Goal: Transaction & Acquisition: Download file/media

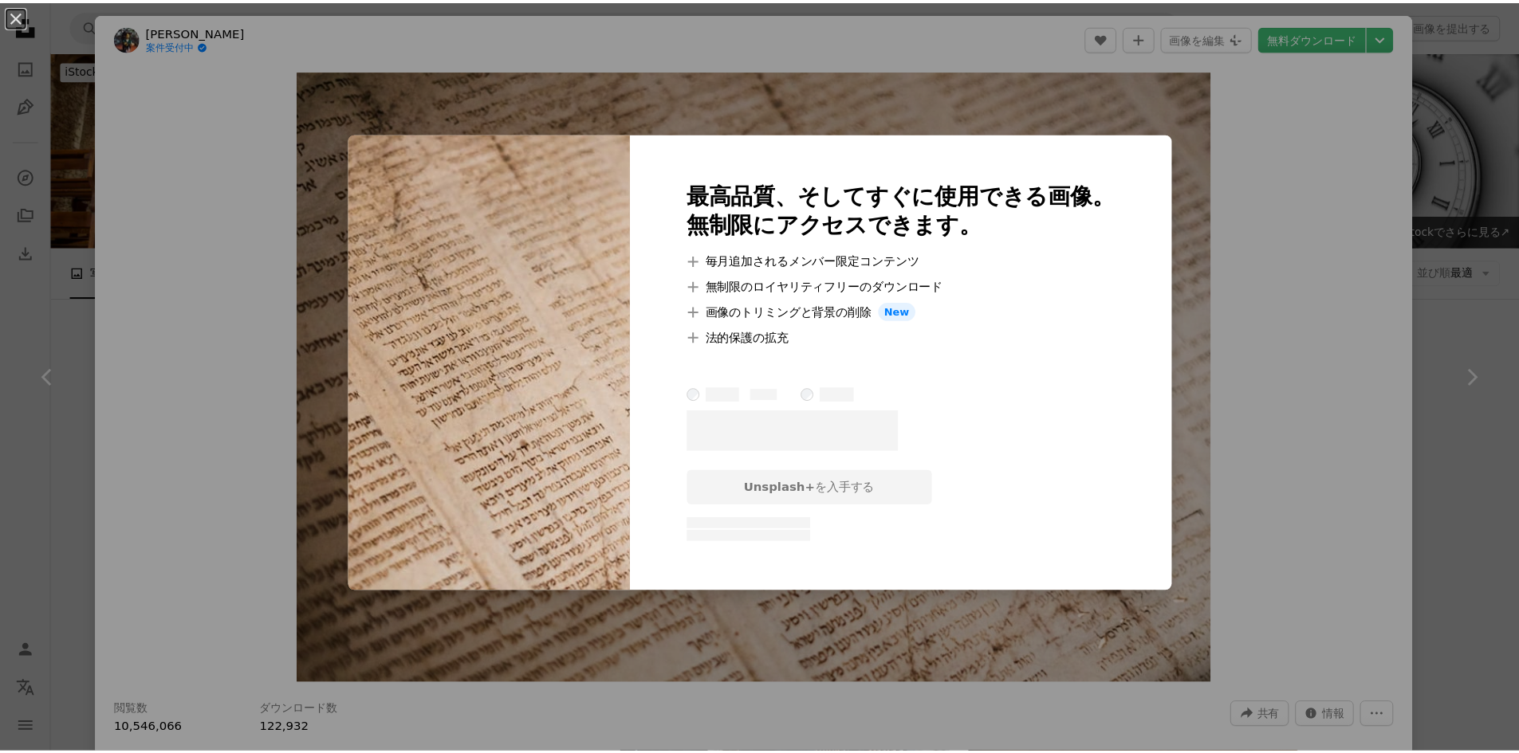
scroll to position [2691, 0]
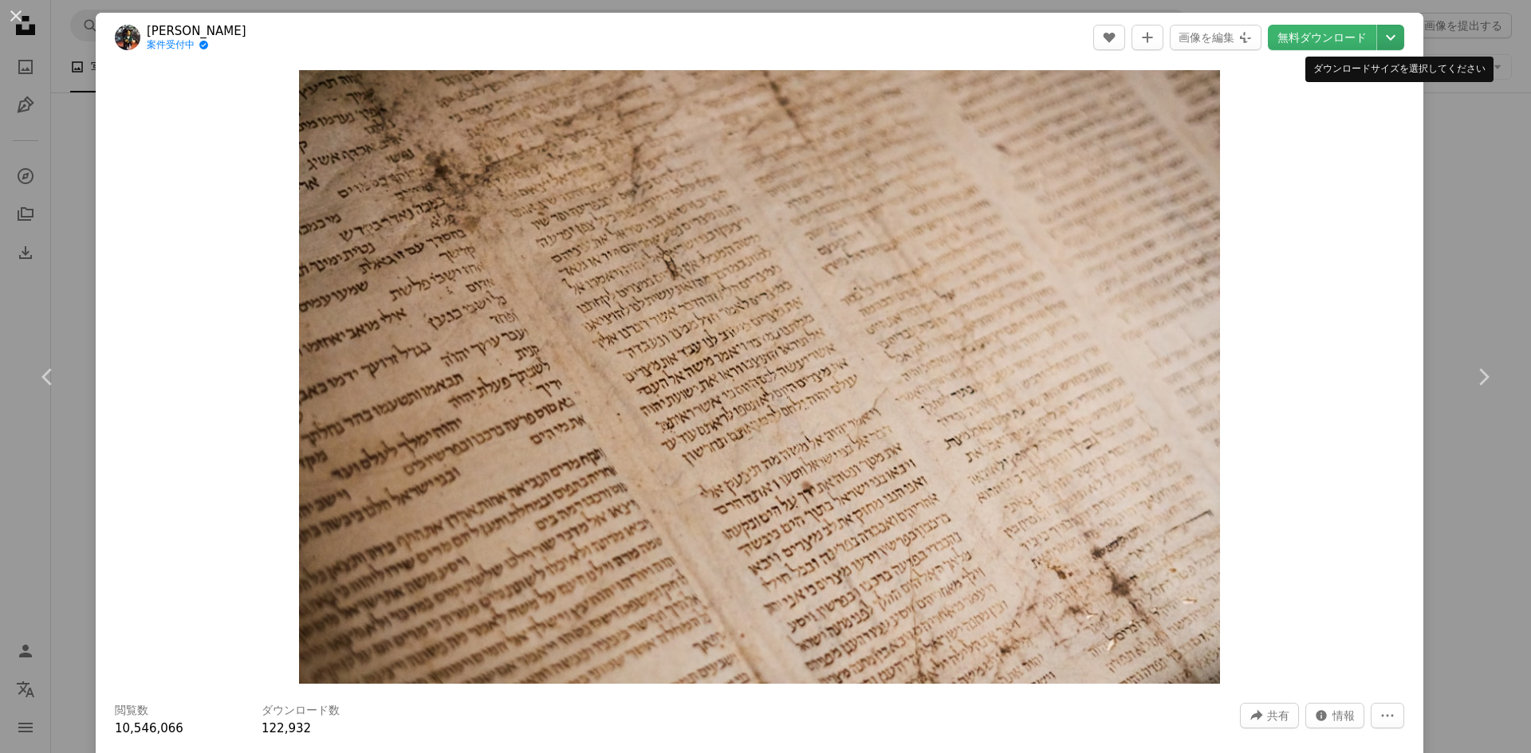
click at [1378, 41] on icon "Chevron down" at bounding box center [1391, 37] width 26 height 19
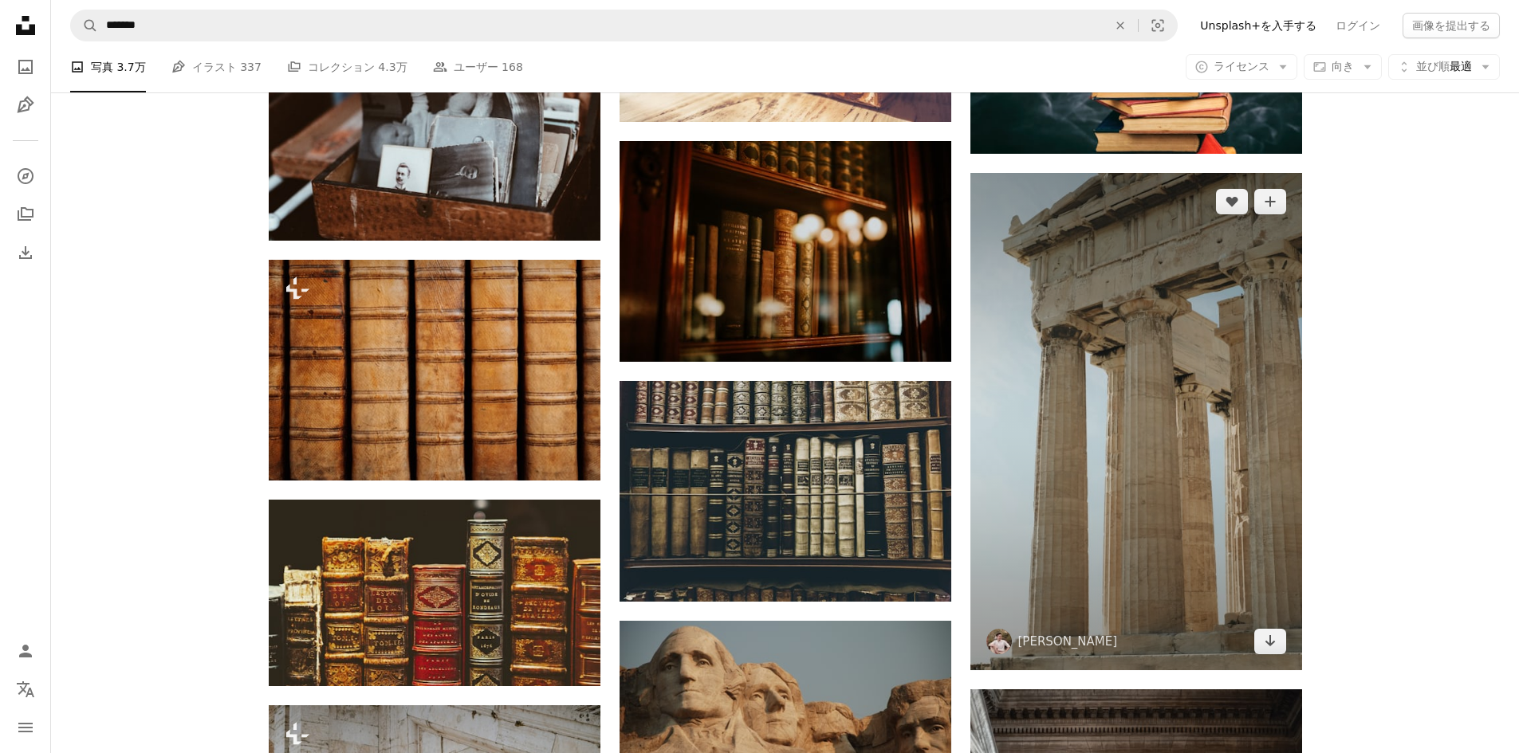
scroll to position [1655, 0]
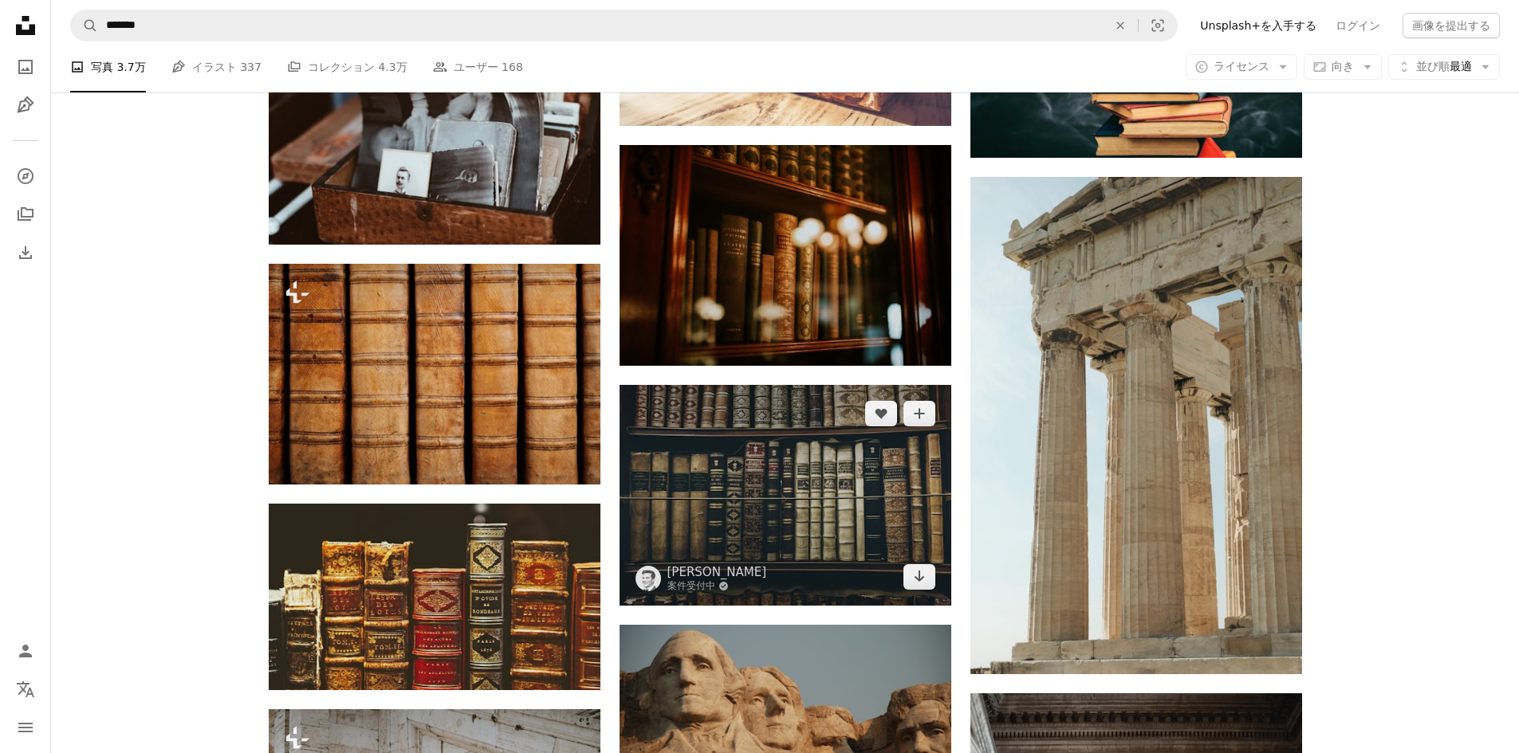
click at [882, 479] on img at bounding box center [785, 495] width 332 height 221
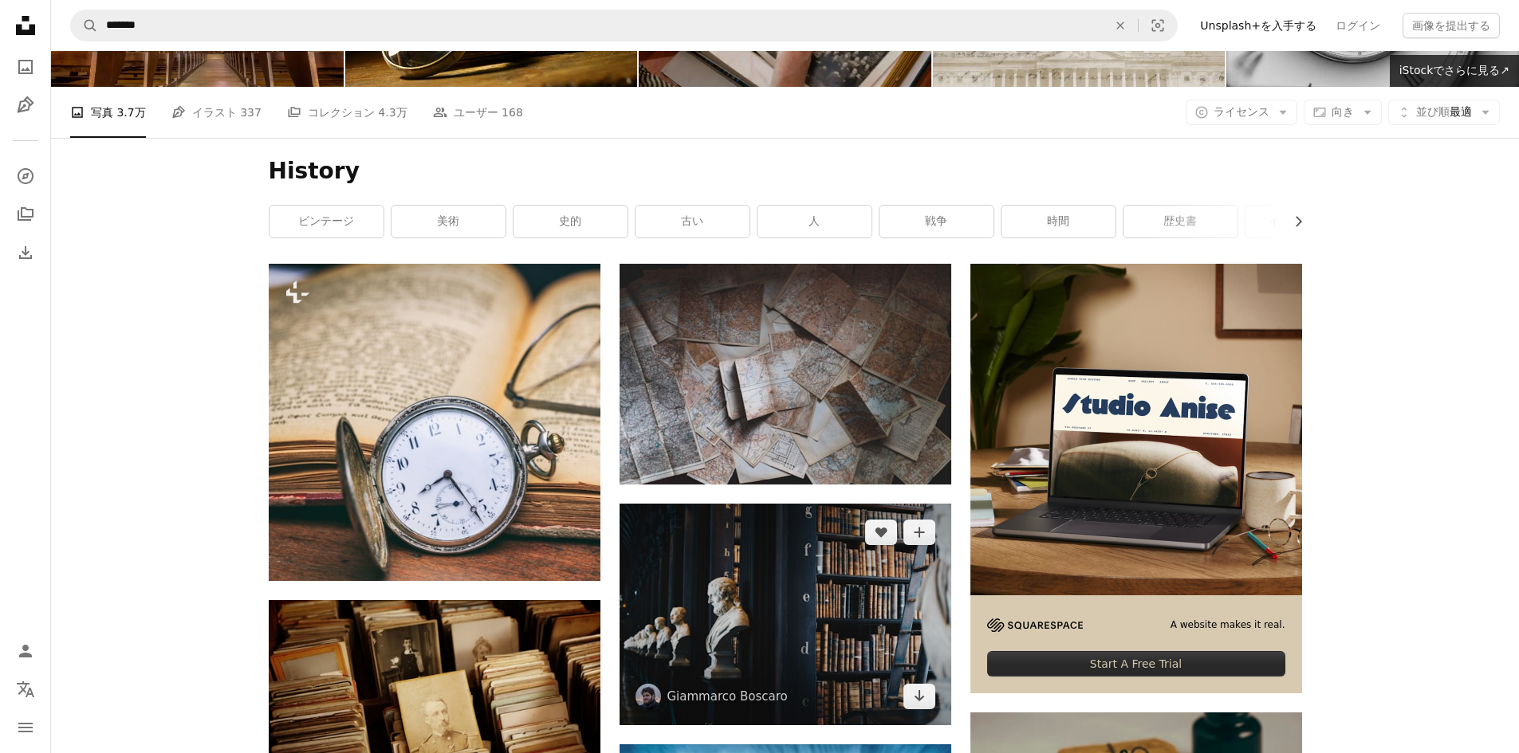
scroll to position [140, 0]
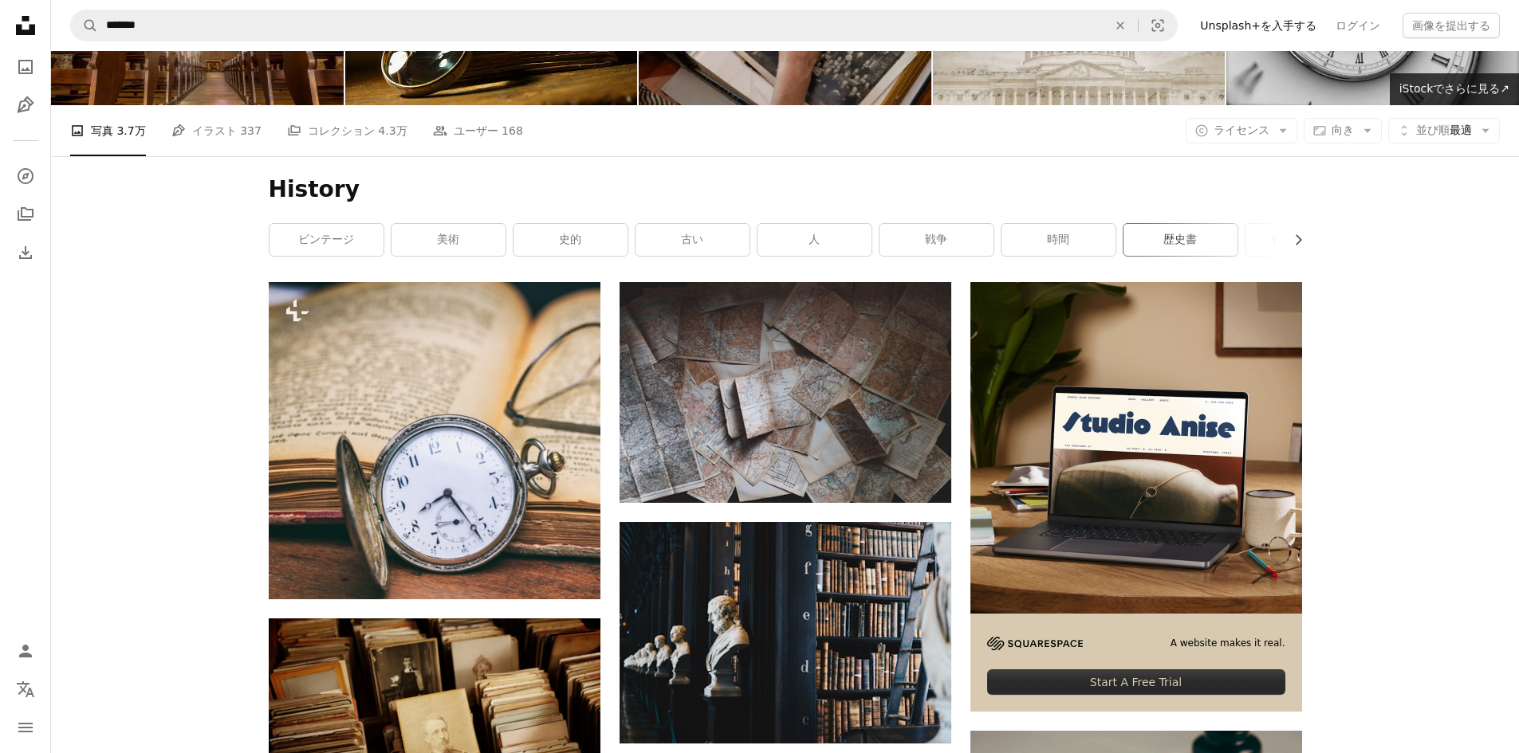
click at [1155, 247] on link "歴史書" at bounding box center [1180, 240] width 114 height 32
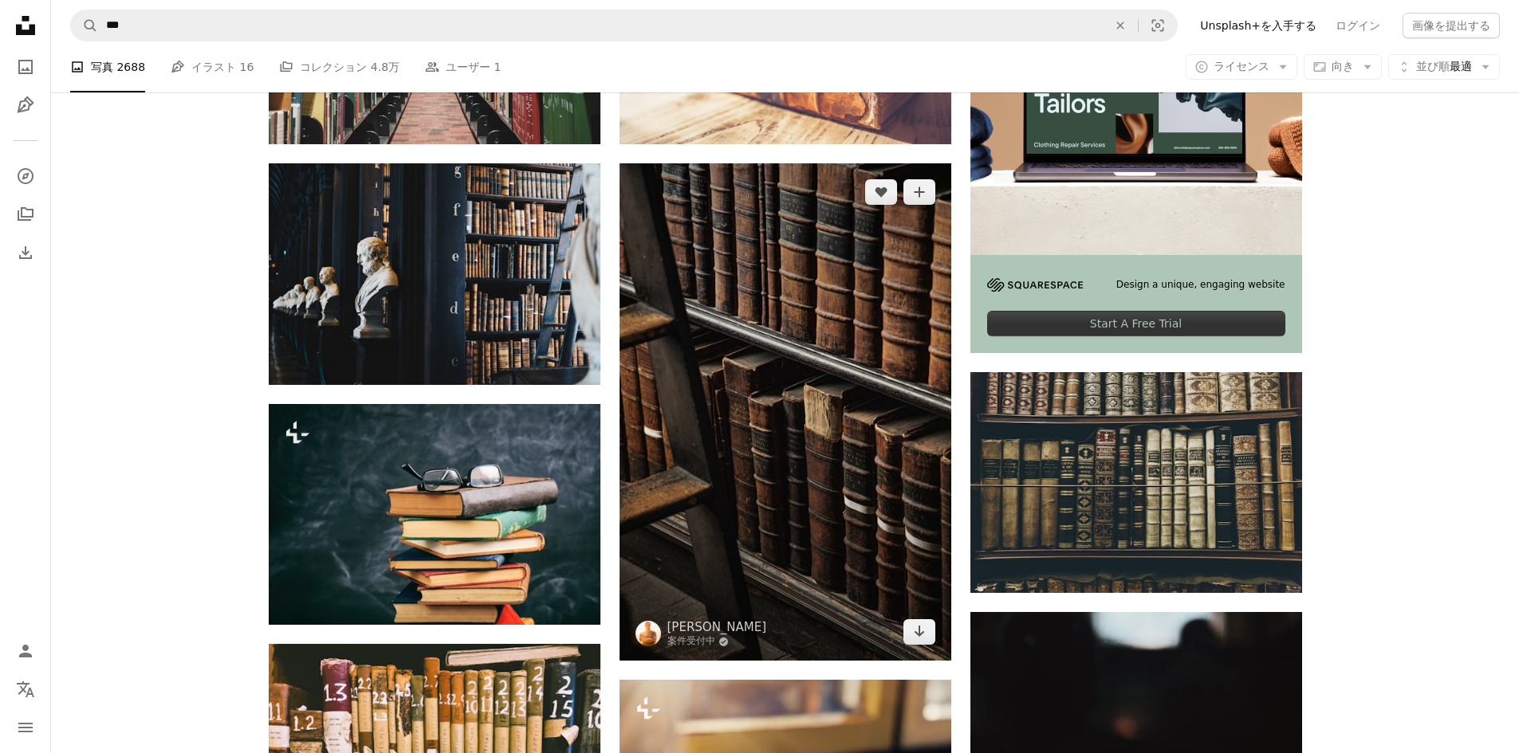
scroll to position [558, 0]
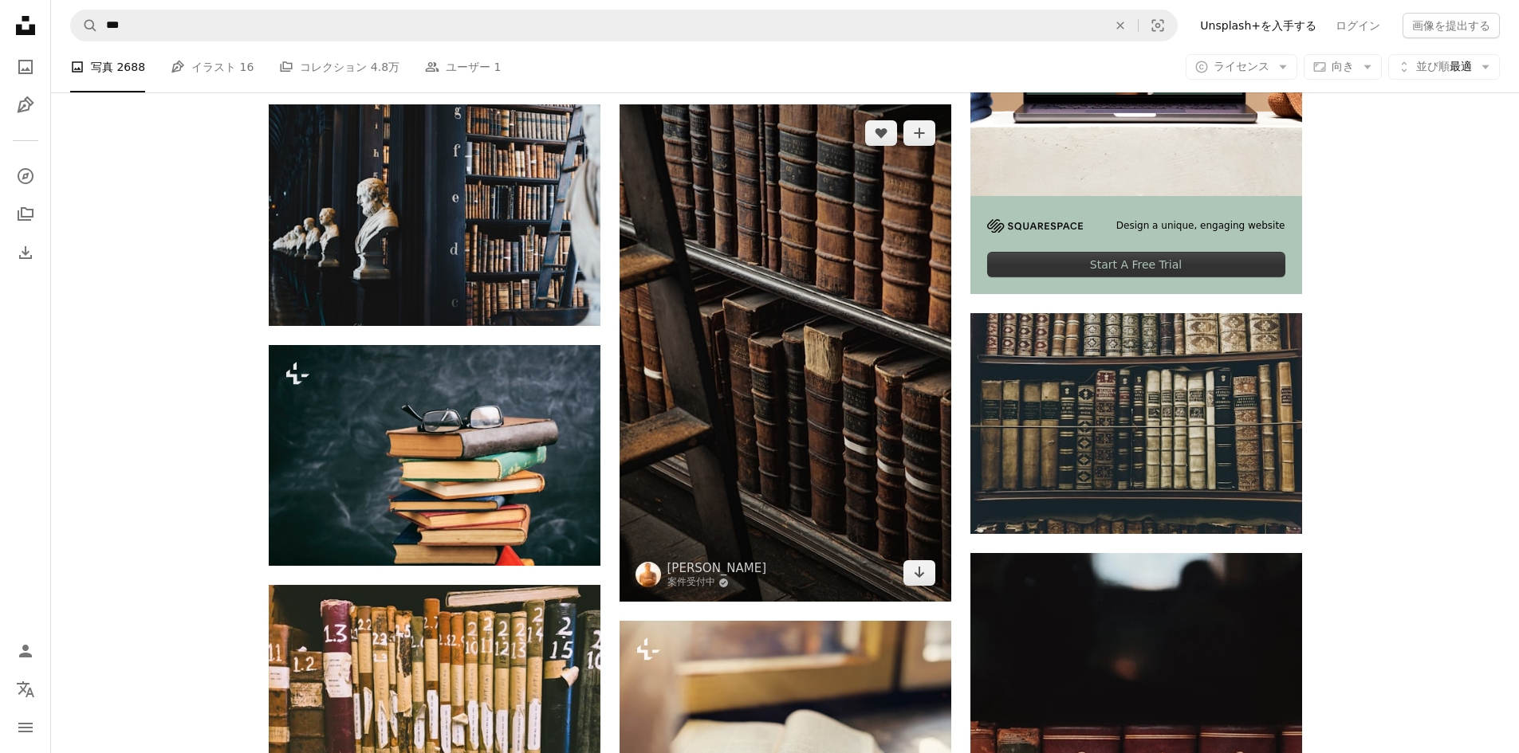
click at [741, 388] on img at bounding box center [785, 352] width 332 height 497
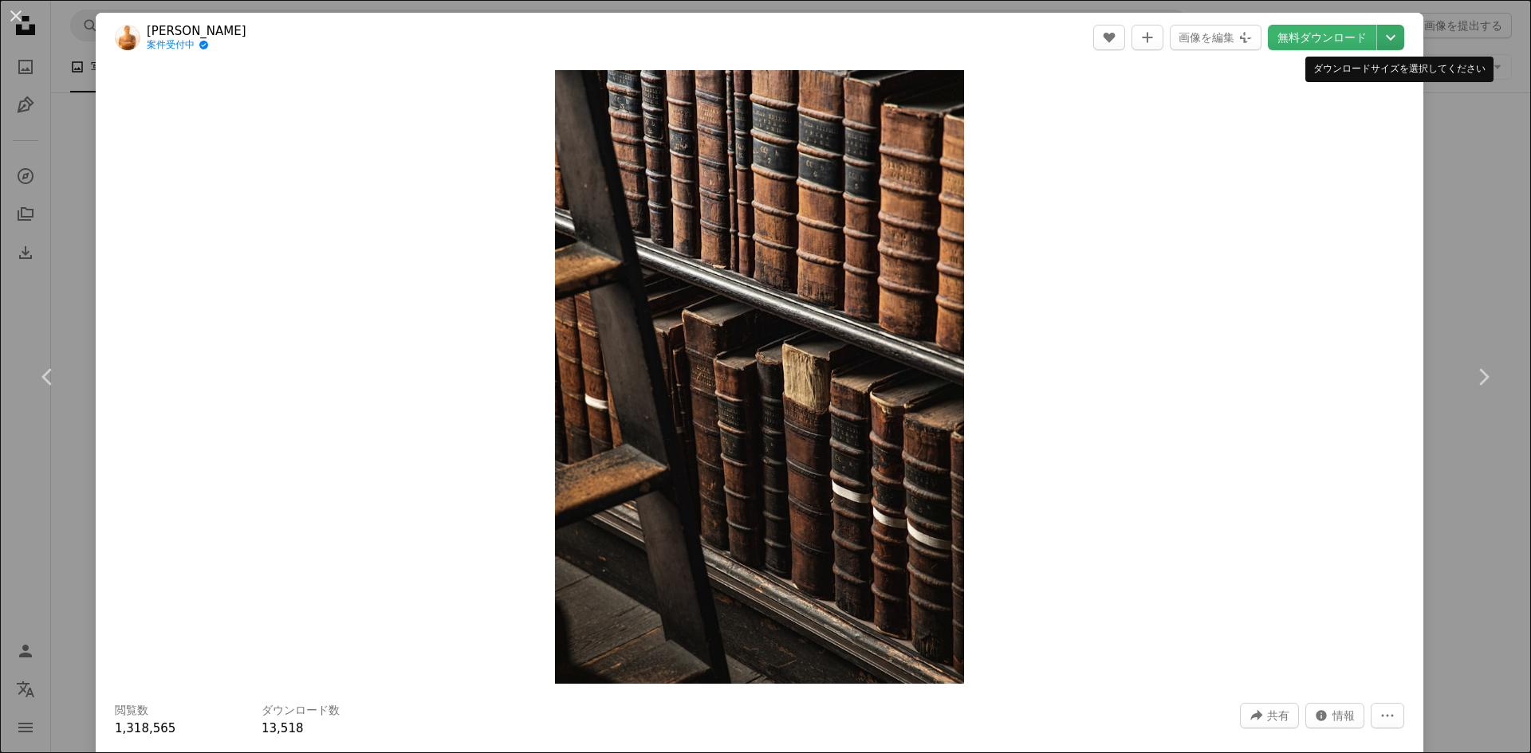
click at [1378, 45] on icon "Chevron down" at bounding box center [1391, 37] width 26 height 19
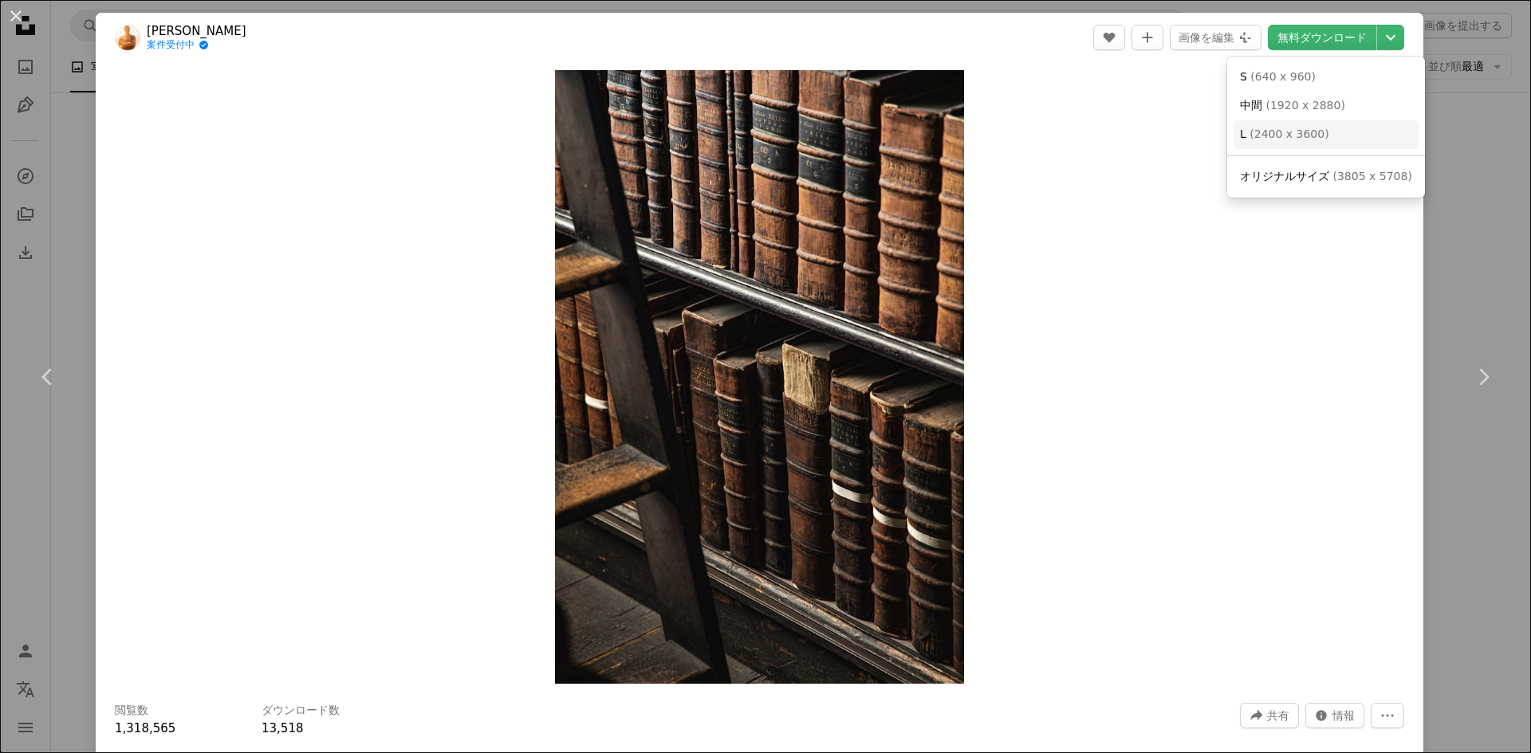
click at [1313, 140] on span "( 2400 x 3600 )" at bounding box center [1288, 134] width 79 height 13
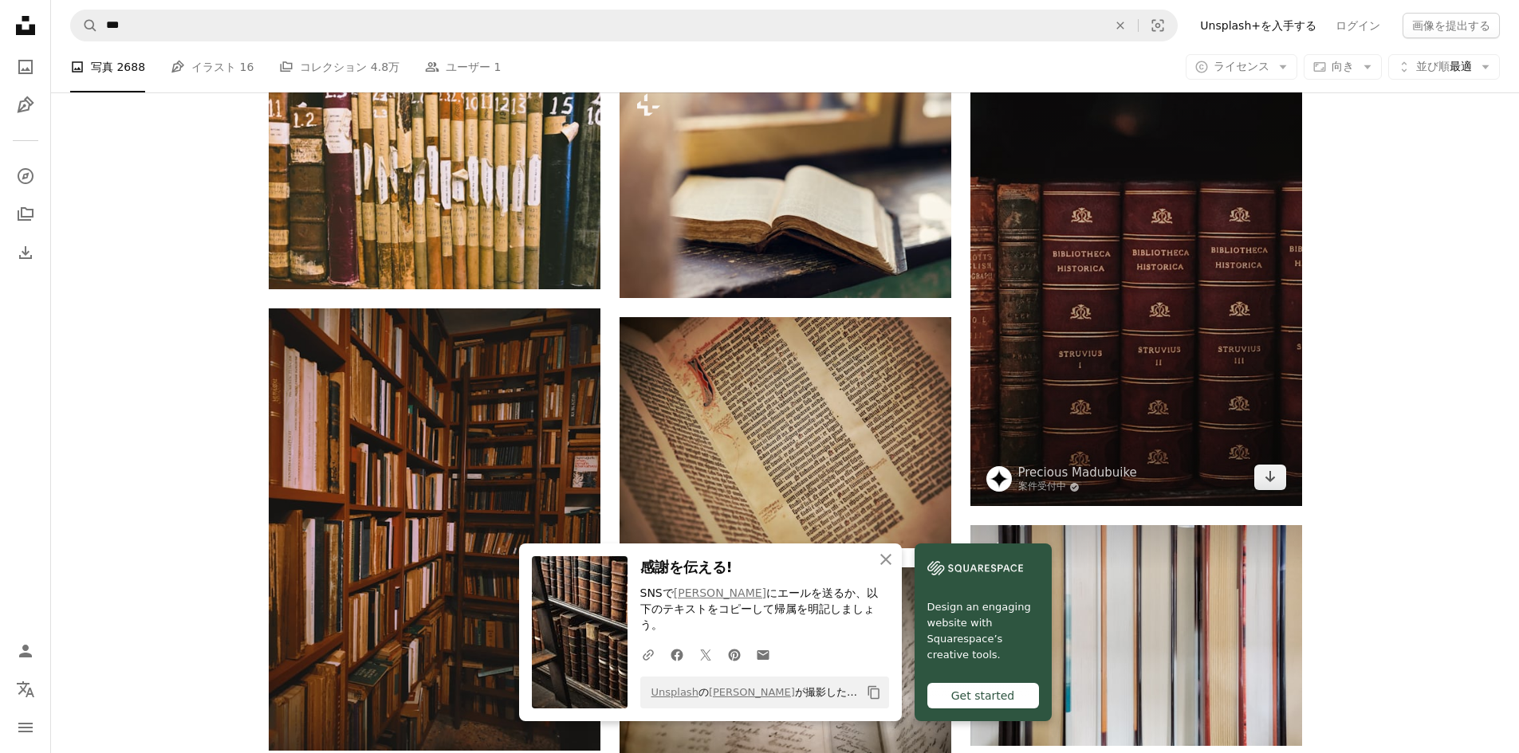
scroll to position [1116, 0]
